Goal: Find specific page/section: Find specific page/section

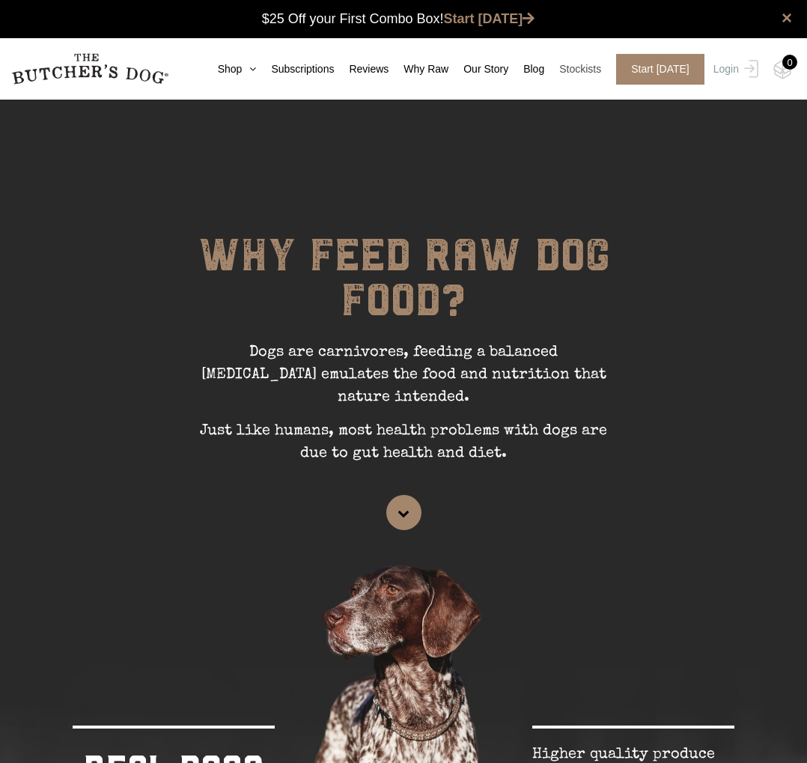
click at [578, 72] on link "Stockists" at bounding box center [572, 69] width 57 height 16
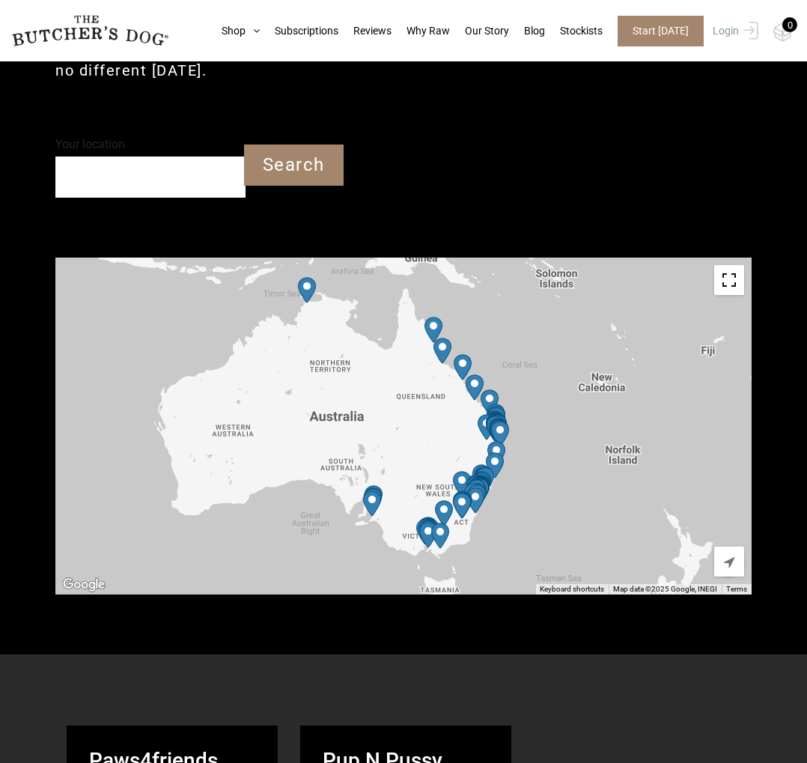
scroll to position [417, 0]
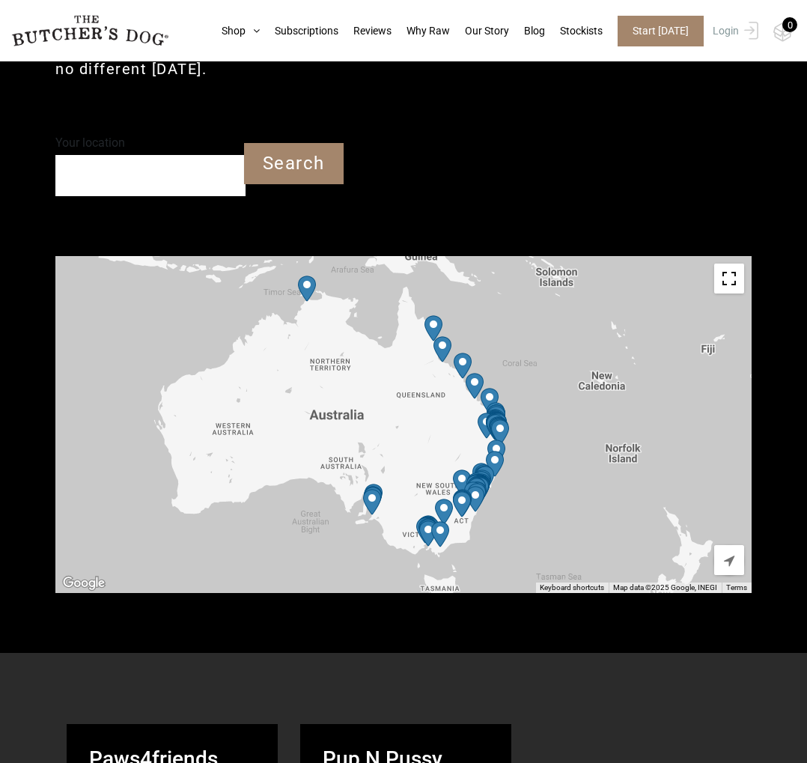
click at [172, 181] on input "Your location" at bounding box center [150, 175] width 190 height 41
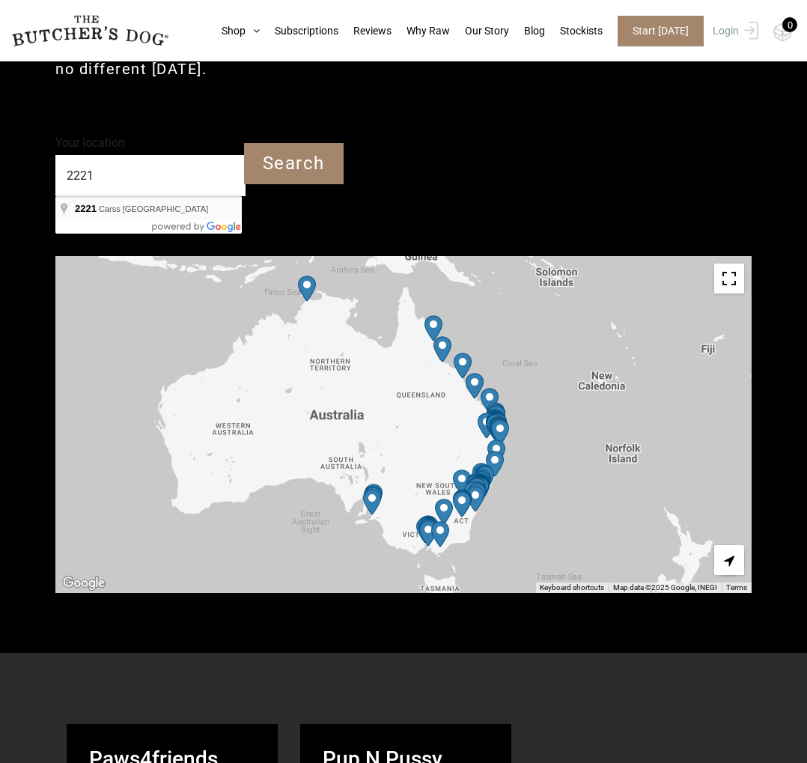
type input "Carss Park NSW 2221"
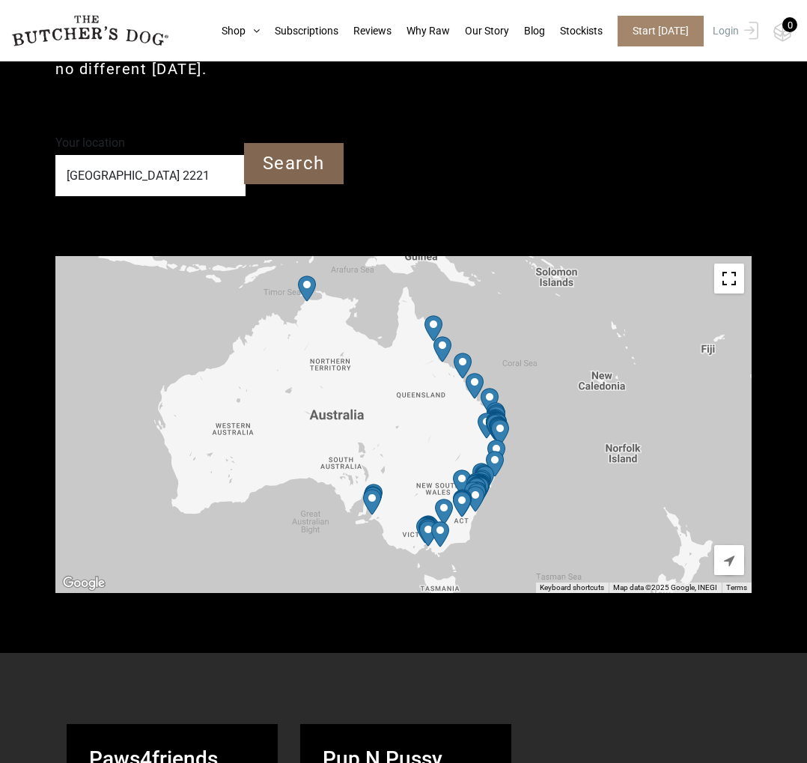
click at [274, 167] on input "Search" at bounding box center [294, 163] width 100 height 41
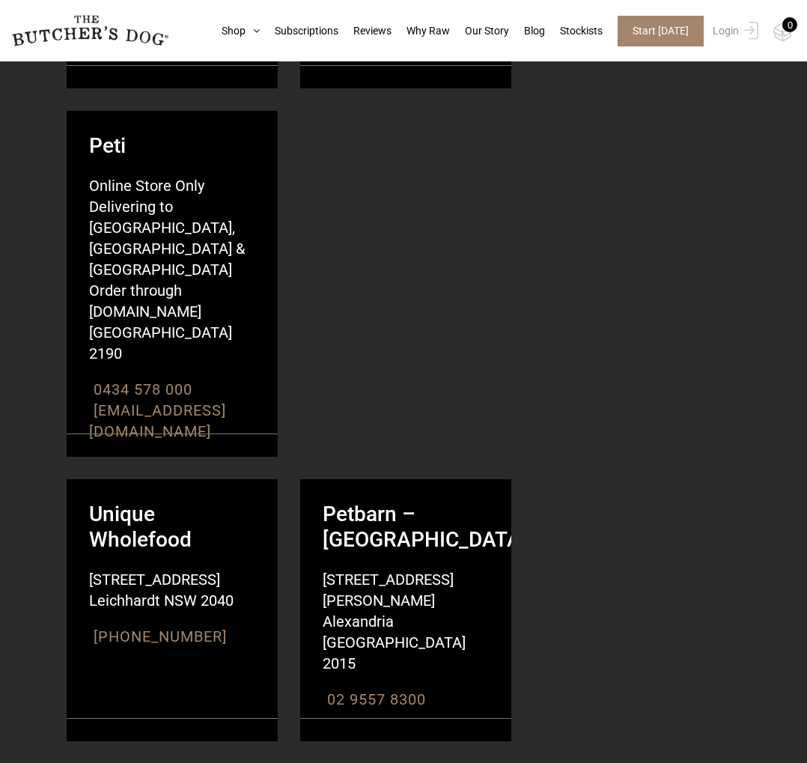
scroll to position [3611, 0]
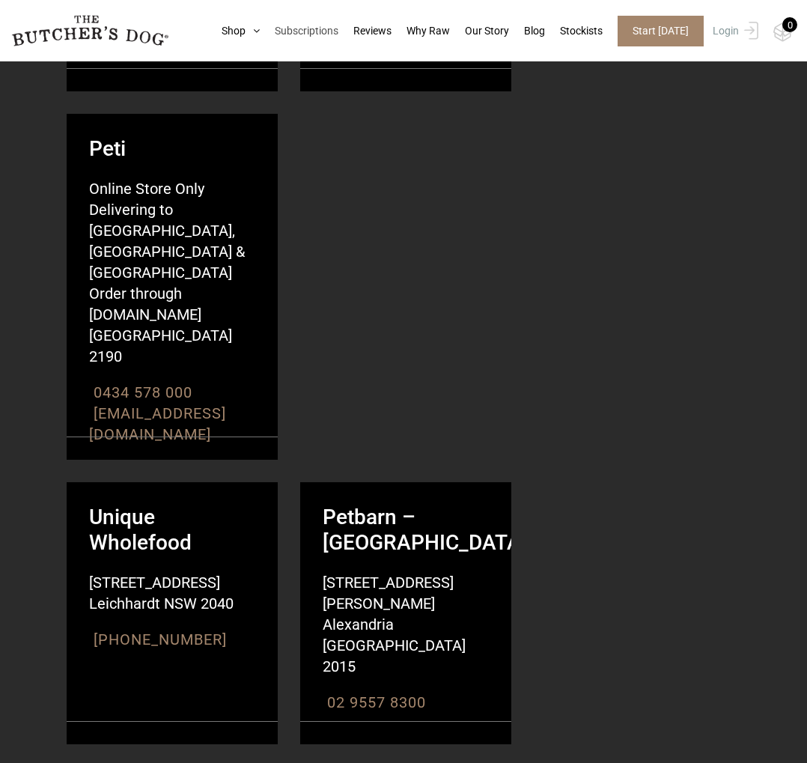
click at [260, 34] on link "Subscriptions" at bounding box center [299, 31] width 79 height 16
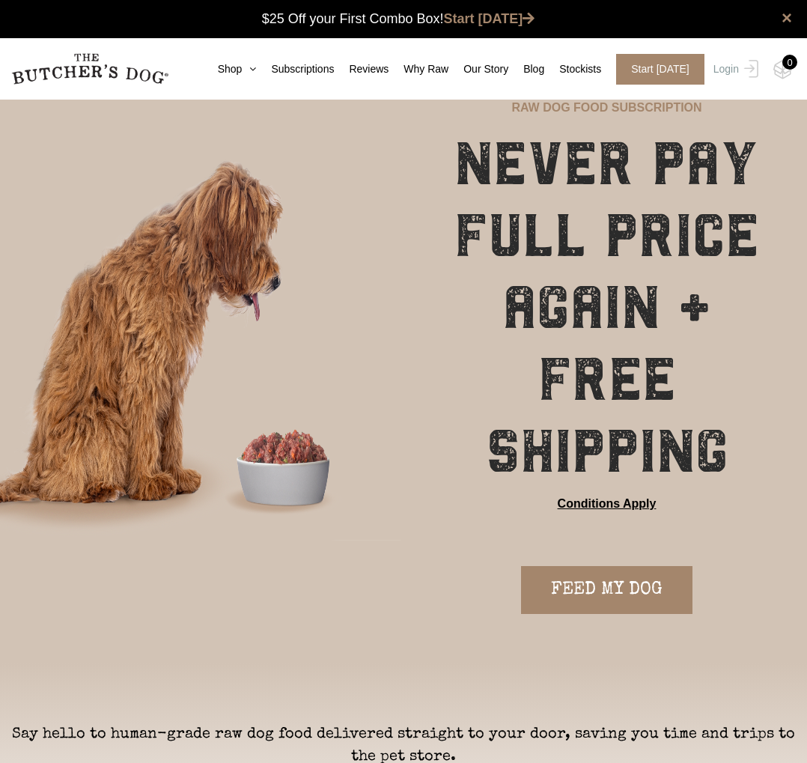
scroll to position [1, 0]
click at [426, 69] on link "Why Raw" at bounding box center [418, 69] width 60 height 16
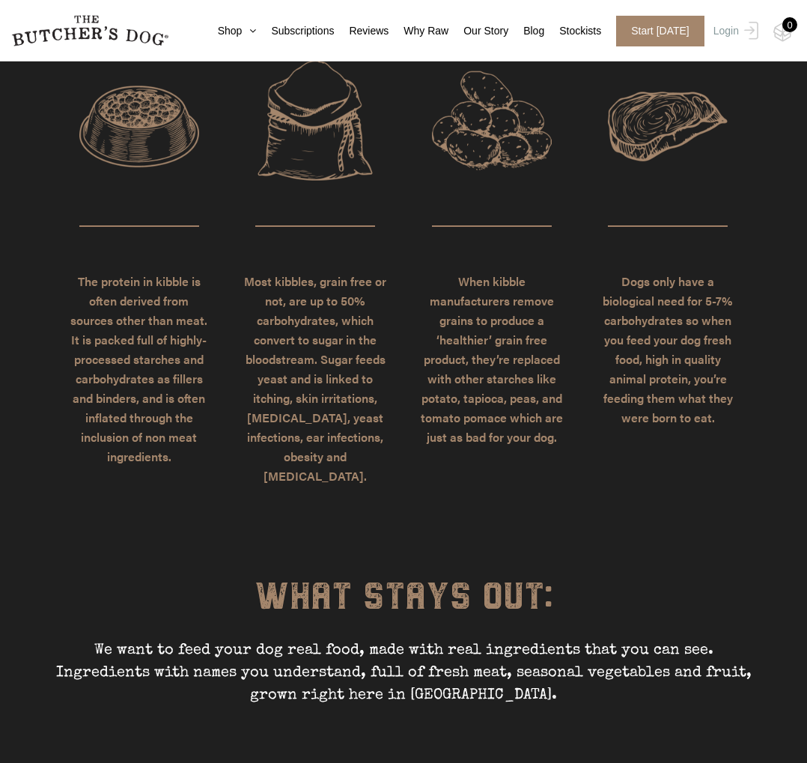
scroll to position [3449, 0]
